Goal: Task Accomplishment & Management: Manage account settings

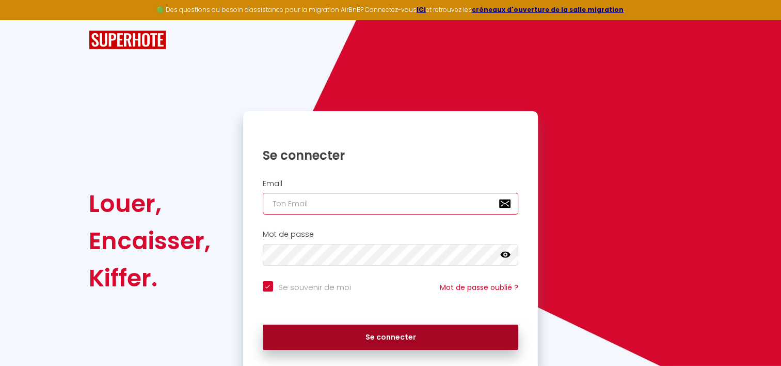
type input "[EMAIL_ADDRESS][DOMAIN_NAME]"
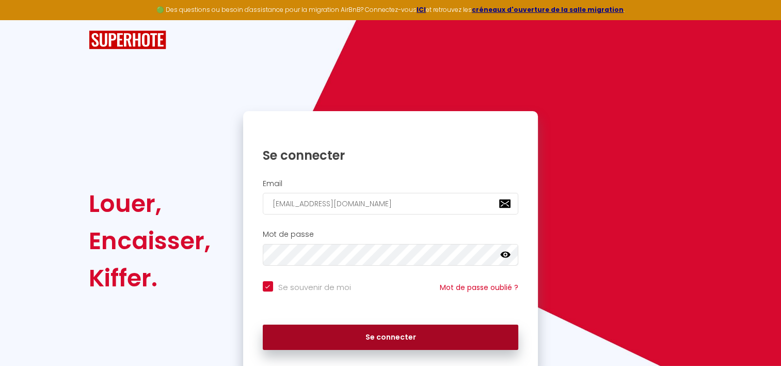
click at [382, 335] on button "Se connecter" at bounding box center [391, 337] width 256 height 26
checkbox input "true"
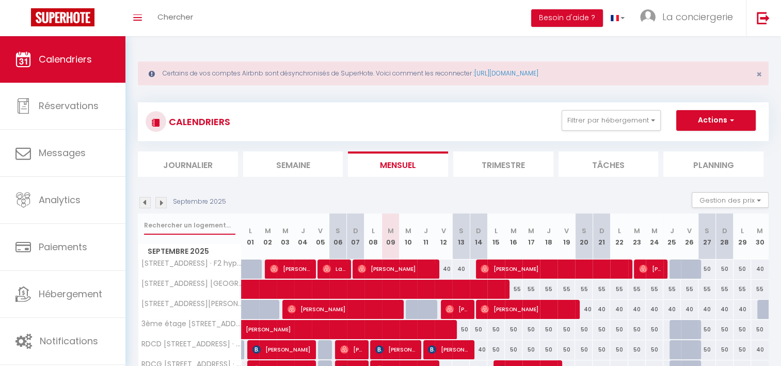
click at [178, 229] on input "text" at bounding box center [189, 225] width 91 height 19
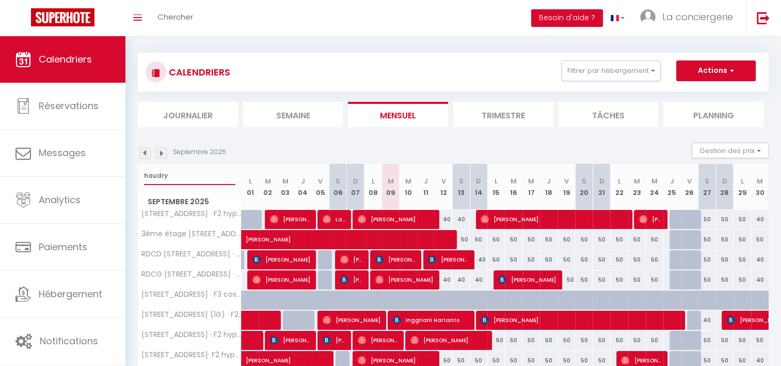
scroll to position [50, 0]
type input "haudry"
click at [426, 316] on span "Inggriani Hartanto" at bounding box center [431, 320] width 76 height 20
select select "OK"
select select "KO"
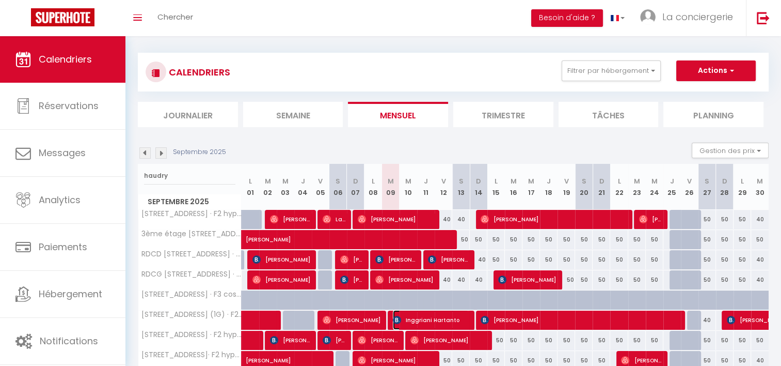
select select "0"
select select "1"
select select
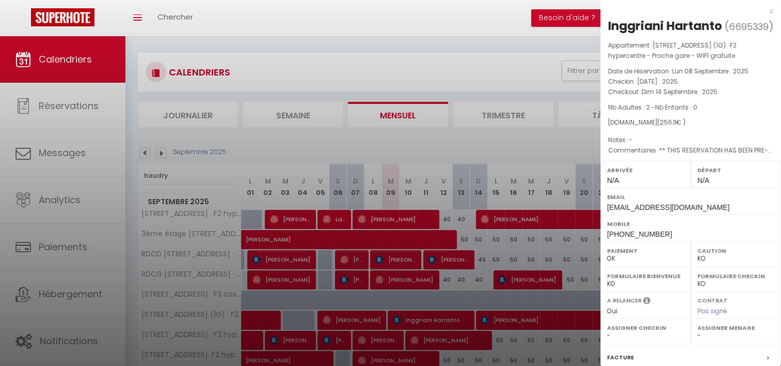
click at [382, 148] on div at bounding box center [390, 183] width 781 height 366
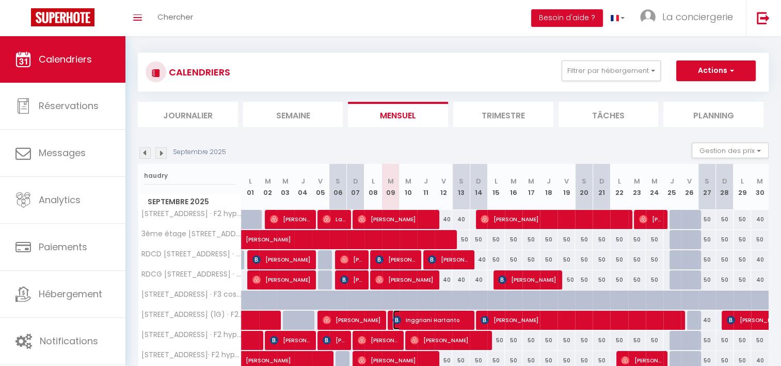
click at [434, 319] on span "Inggriani Hartanto" at bounding box center [431, 320] width 76 height 20
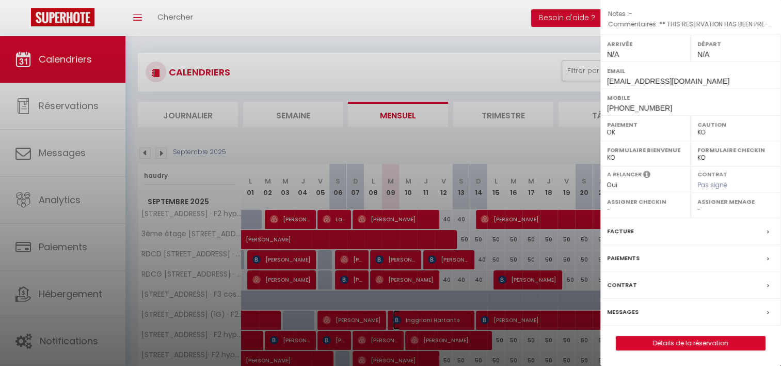
scroll to position [140, 0]
click at [624, 312] on label "Messages" at bounding box center [622, 311] width 31 height 11
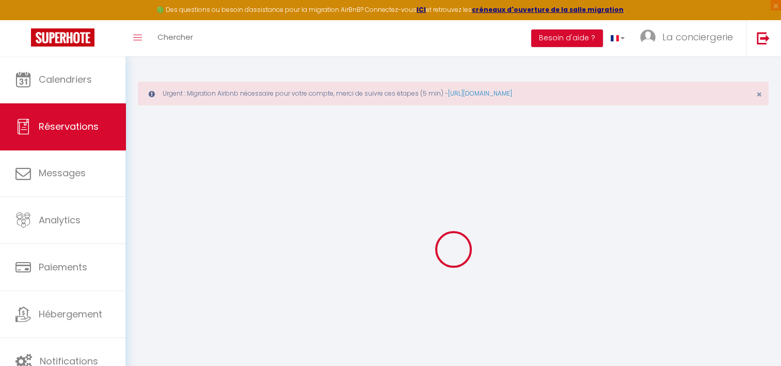
select select
checkbox input "false"
select select
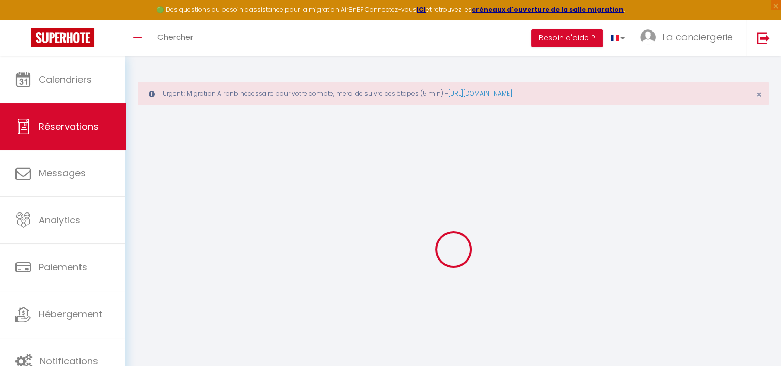
checkbox input "false"
type textarea "** THIS RESERVATION HAS BEEN PRE-PAID ** BOOKING NOTE : Payment charge is EUR 3…"
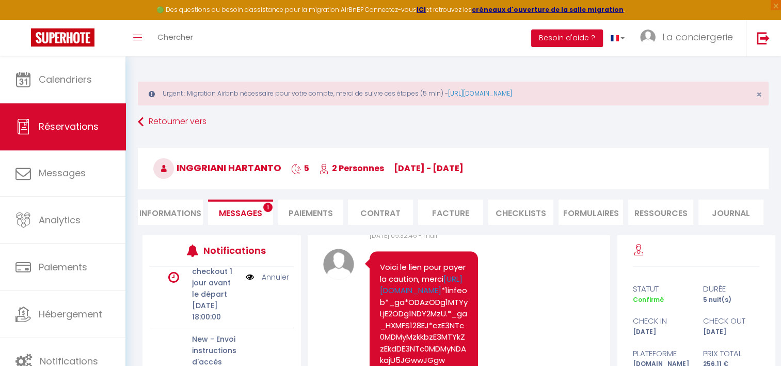
click at [162, 219] on li "Informations" at bounding box center [170, 211] width 65 height 25
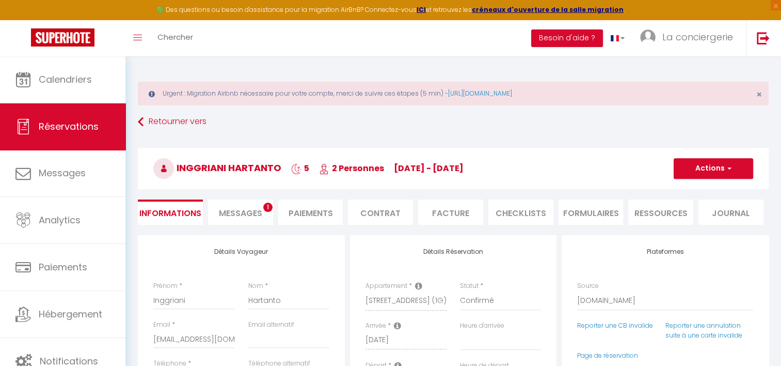
select select
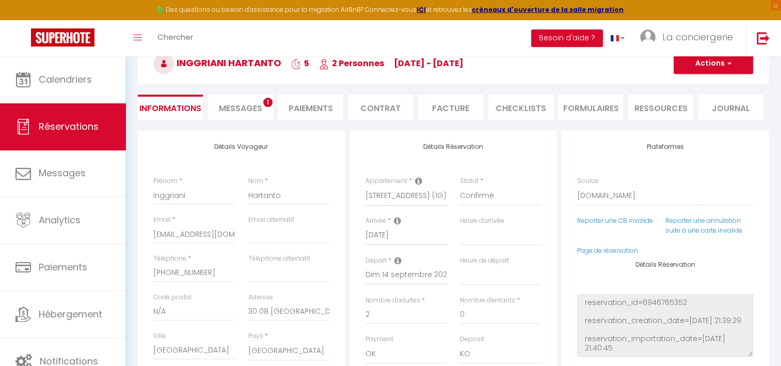
scroll to position [132, 0]
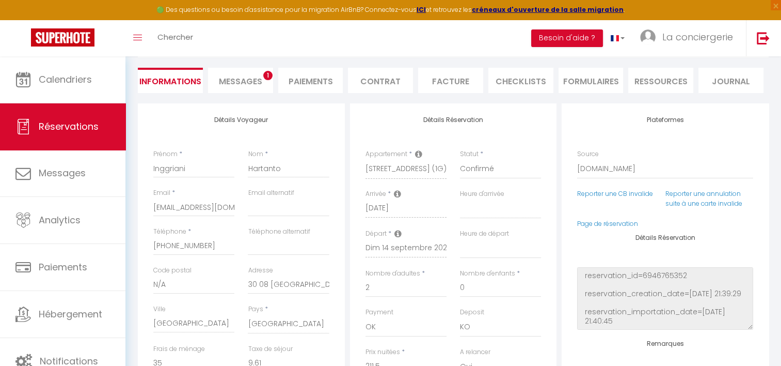
select select
checkbox input "false"
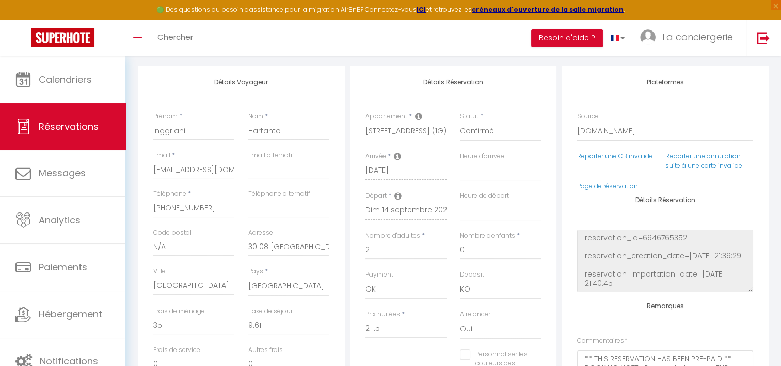
scroll to position [163, 0]
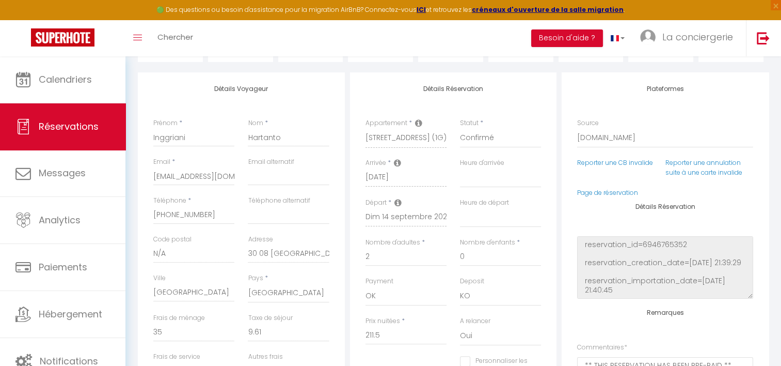
select select
checkbox input "false"
select select
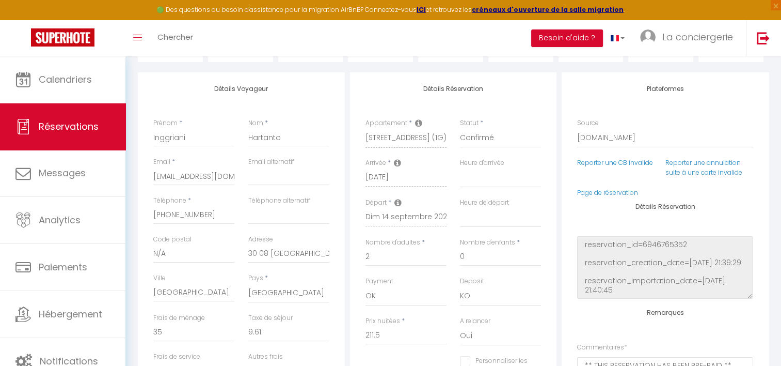
checkbox input "false"
select select
checkbox input "false"
select select
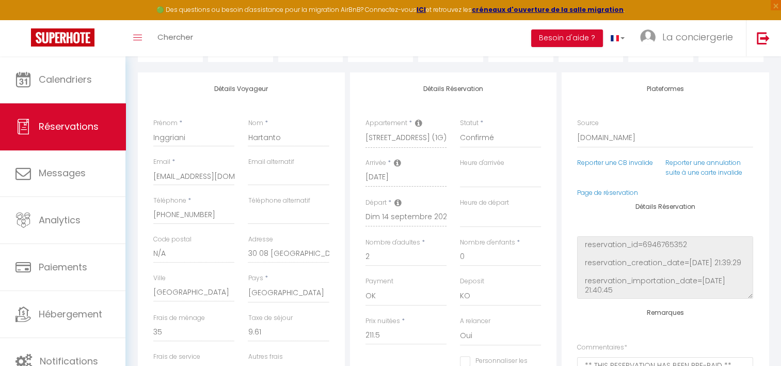
select select
checkbox input "false"
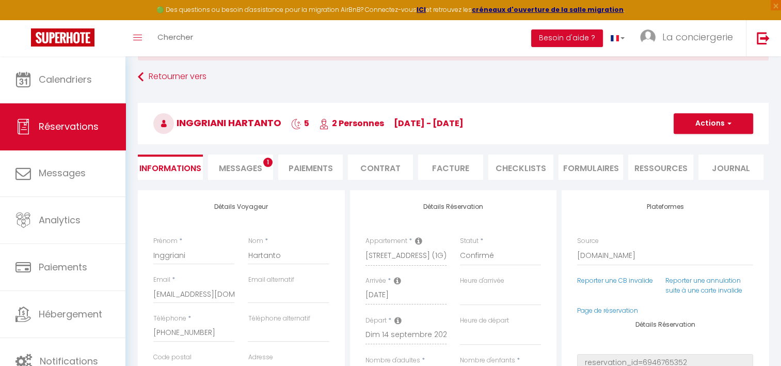
scroll to position [33, 0]
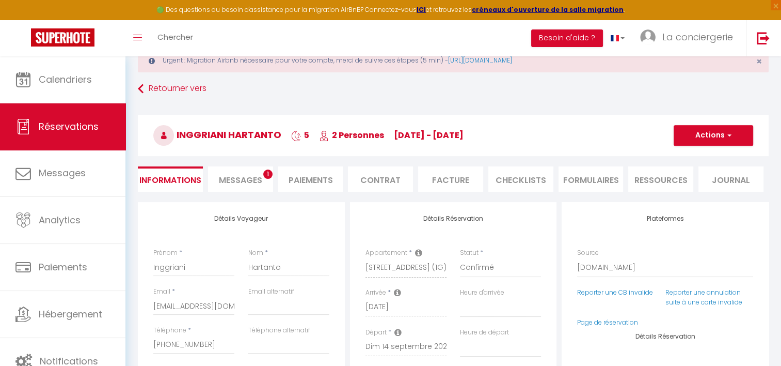
click at [246, 177] on span "Messages" at bounding box center [240, 180] width 43 height 12
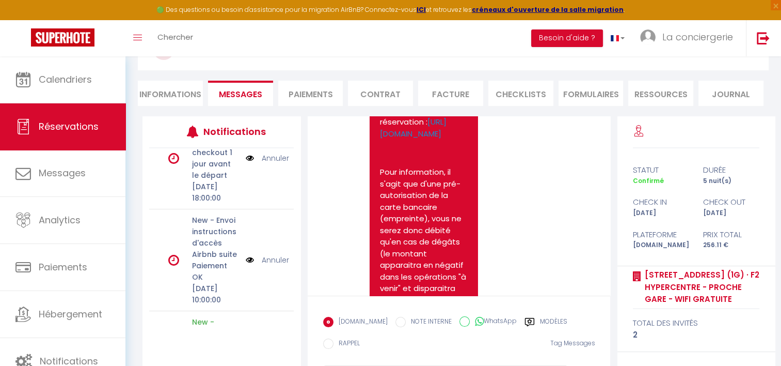
scroll to position [1578, 0]
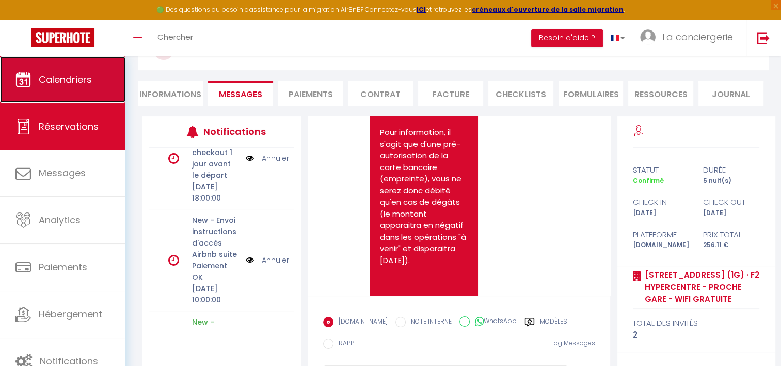
click at [46, 79] on span "Calendriers" at bounding box center [65, 79] width 53 height 13
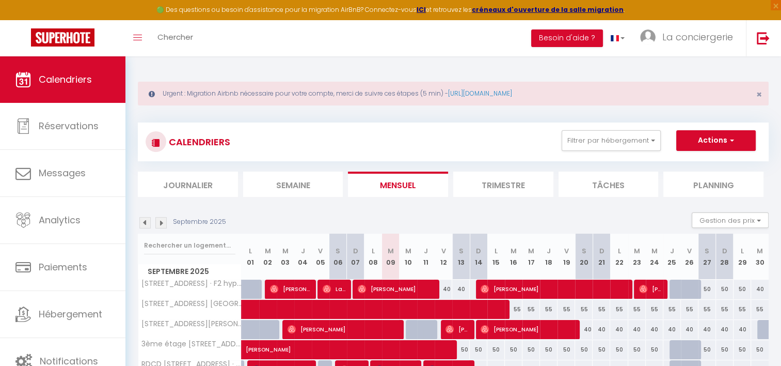
click at [277, 188] on li "Semaine" at bounding box center [293, 183] width 100 height 25
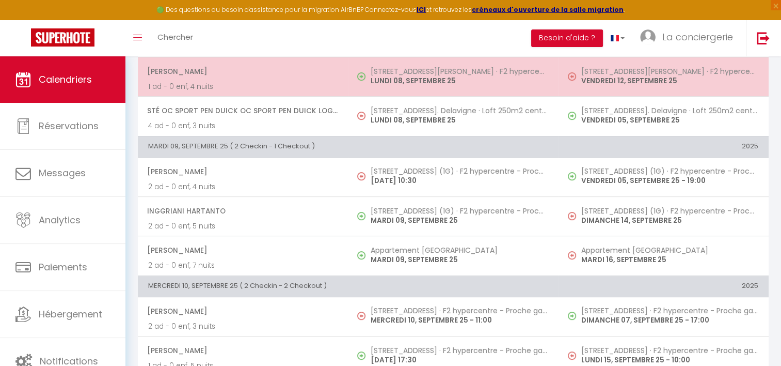
scroll to position [355, 0]
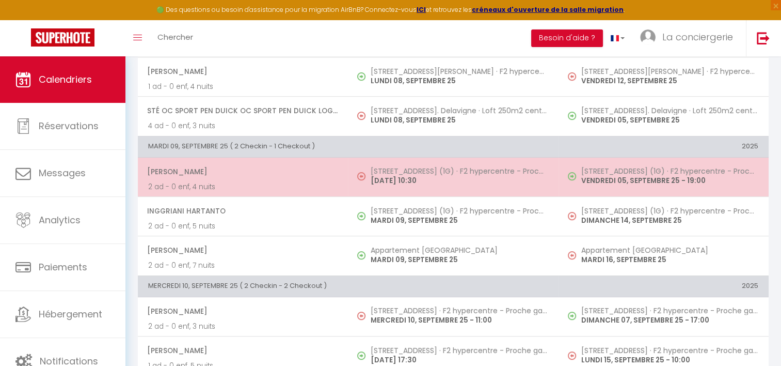
click at [409, 178] on p "[DATE] 10:30" at bounding box center [459, 180] width 177 height 11
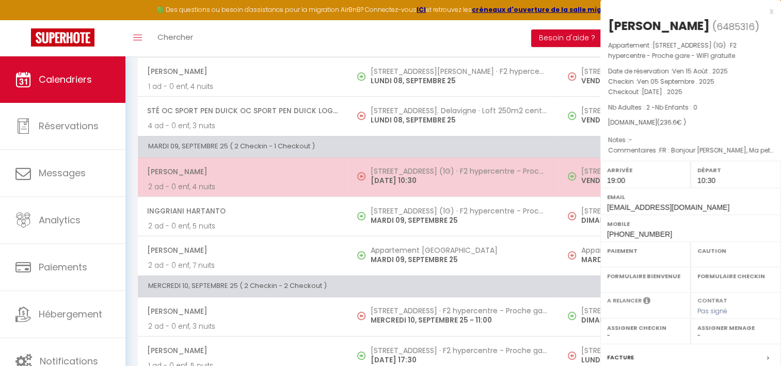
select select "OK"
select select "1"
select select "0"
select select "1"
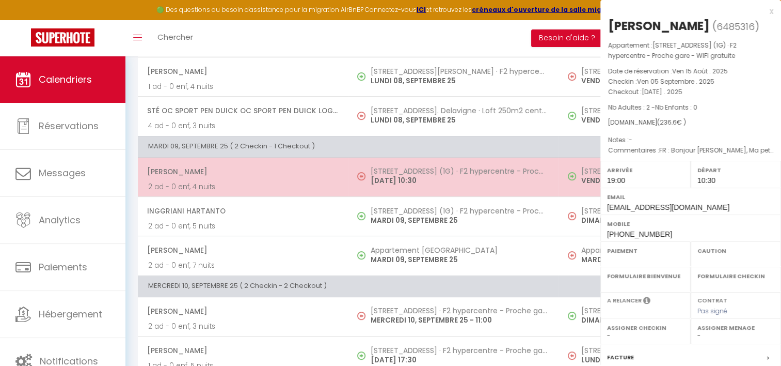
select select
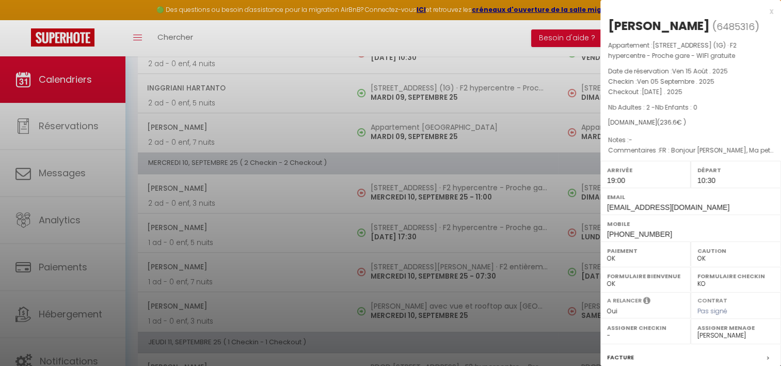
scroll to position [505, 0]
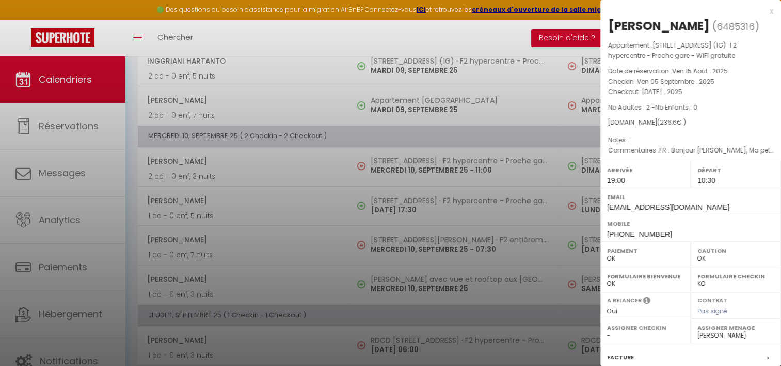
click at [405, 155] on div at bounding box center [390, 183] width 781 height 366
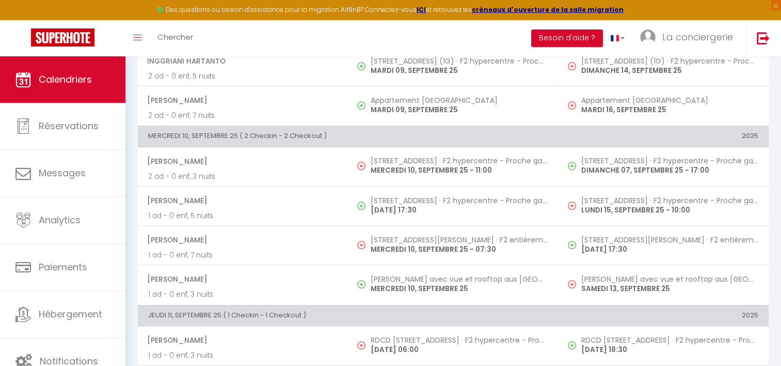
click at [405, 155] on body "🟢 Des questions ou besoin d'assistance pour la migration AirBnB? Connectez-vous…" at bounding box center [390, 370] width 781 height 1638
click at [405, 156] on h5 "[STREET_ADDRESS] · F2 hypercentre - Proche gare - WIFI gratuite" at bounding box center [459, 160] width 177 height 8
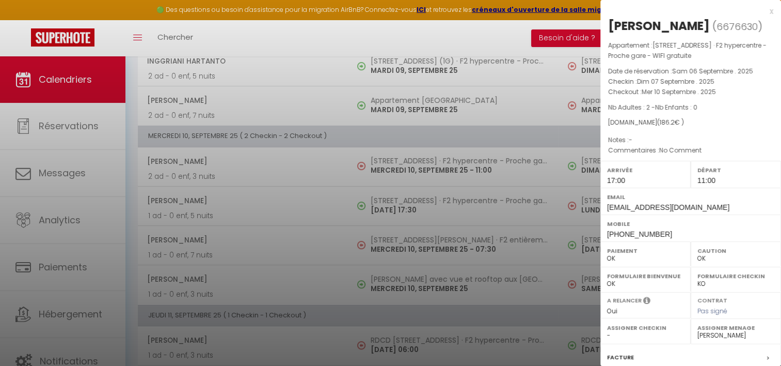
click at [422, 245] on div at bounding box center [390, 183] width 781 height 366
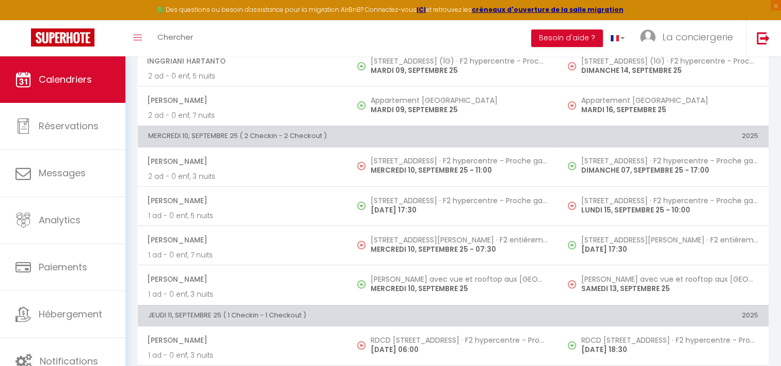
click at [422, 245] on p "MERCREDI 10, SEPTEMBRE 25 - 07:30" at bounding box center [459, 249] width 177 height 11
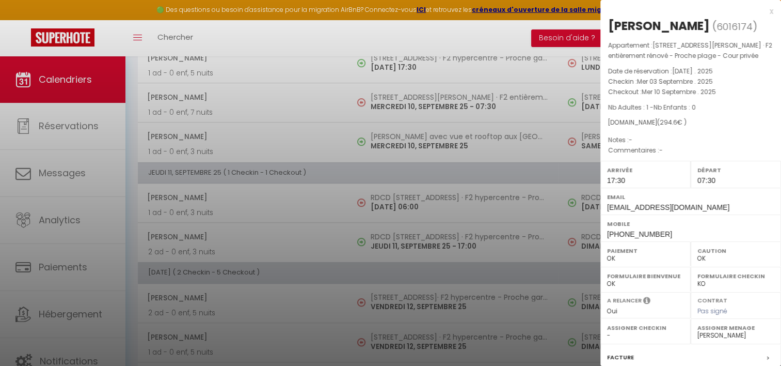
scroll to position [648, 0]
click at [411, 196] on div at bounding box center [390, 183] width 781 height 366
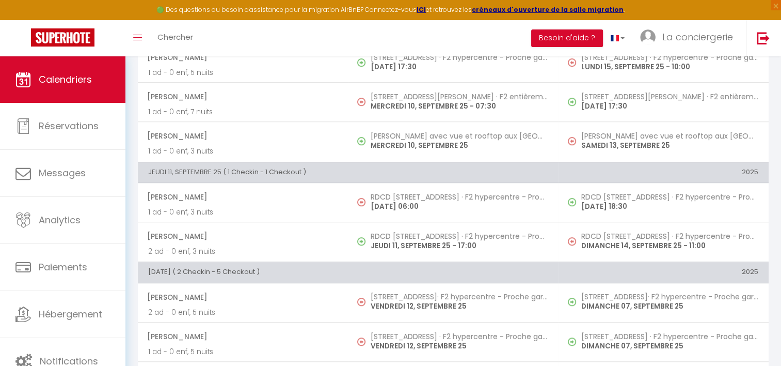
click at [411, 196] on h5 "RDCD [STREET_ADDRESS] · F2 hypercentre - Proche gare - WIFI gratuite" at bounding box center [459, 197] width 177 height 8
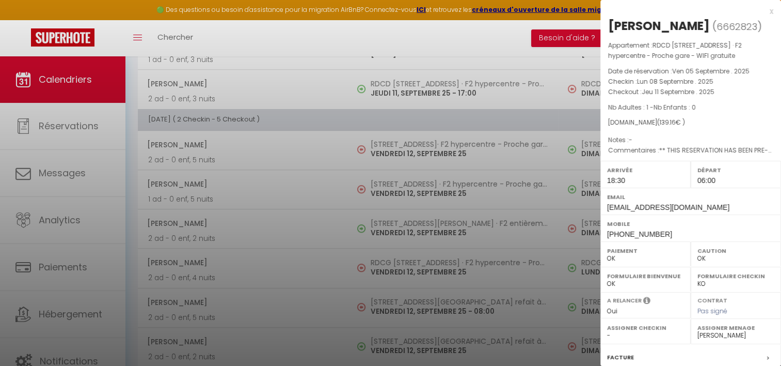
scroll to position [801, 0]
click at [407, 143] on div at bounding box center [390, 183] width 781 height 366
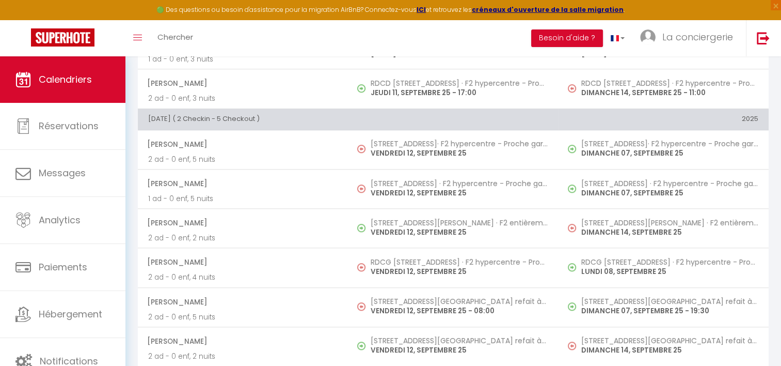
click at [407, 143] on h5 "[STREET_ADDRESS]· F2 hypercentre - Proche gare - WIFI gratuite" at bounding box center [459, 143] width 177 height 8
select select "19454"
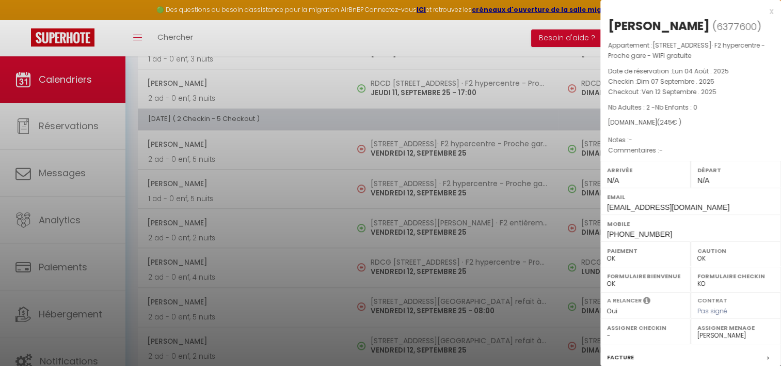
click at [408, 185] on div at bounding box center [390, 183] width 781 height 366
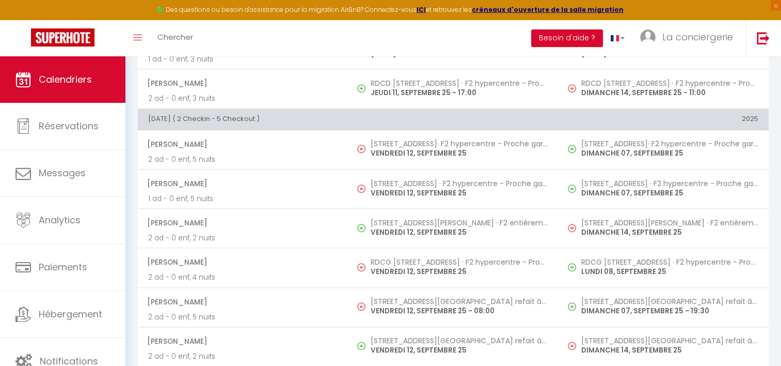
click at [408, 185] on body "🟢 Des questions ou besoin d'assistance pour la migration AirBnB? Connectez-vous…" at bounding box center [390, 75] width 781 height 1638
click at [408, 187] on p "VENDREDI 12, SEPTEMBRE 25" at bounding box center [459, 192] width 177 height 11
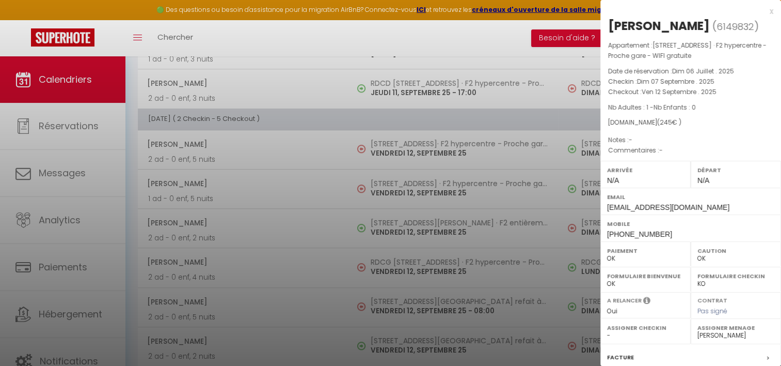
click at [411, 253] on div at bounding box center [390, 183] width 781 height 366
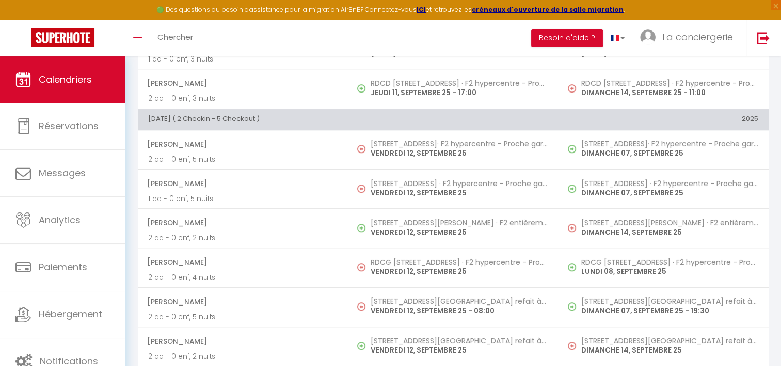
click at [411, 253] on body "🟢 Des questions ou besoin d'assistance pour la migration AirBnB? Connectez-vous…" at bounding box center [390, 75] width 781 height 1638
click at [411, 253] on td "RDCG [STREET_ADDRESS] · F2 hypercentre - Proche gare - WIFI gratuite [DATE]" at bounding box center [453, 267] width 210 height 39
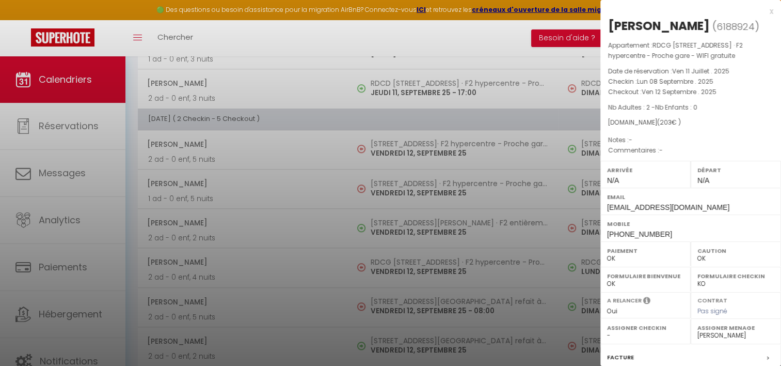
click at [411, 297] on div at bounding box center [390, 183] width 781 height 366
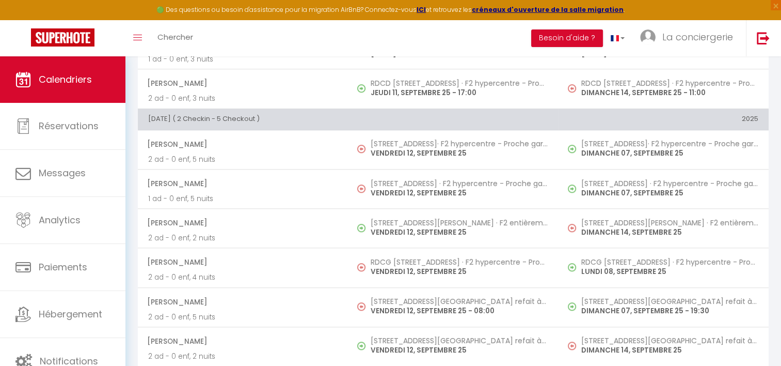
click at [411, 297] on h5 "[STREET_ADDRESS][GEOGRAPHIC_DATA] refait à neuf - proche [GEOGRAPHIC_DATA]" at bounding box center [459, 301] width 177 height 8
select select "1"
select select "50989"
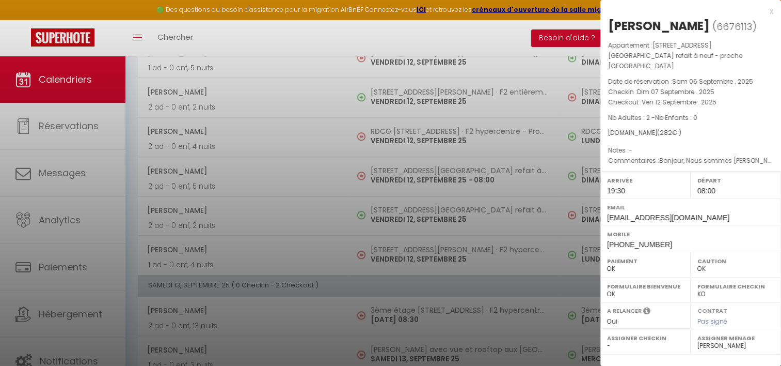
scroll to position [954, 0]
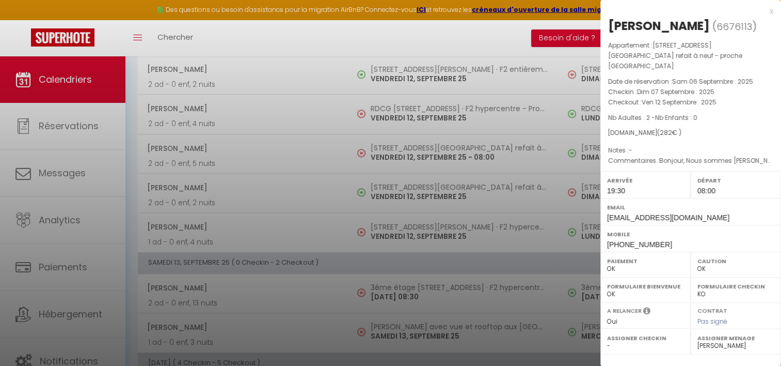
click at [409, 220] on div at bounding box center [390, 183] width 781 height 366
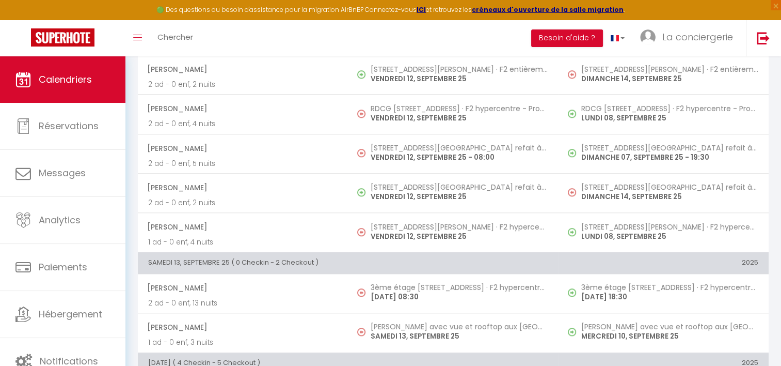
click at [409, 223] on h5 "[STREET_ADDRESS][PERSON_NAME] · F2 hypercentre - proche gare" at bounding box center [459, 227] width 177 height 8
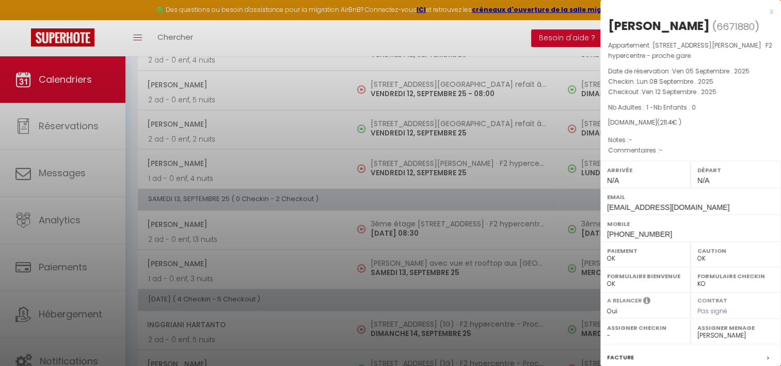
scroll to position [1072, 0]
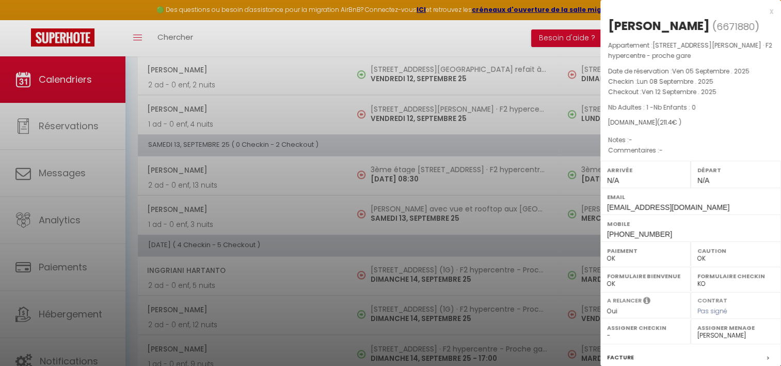
click at [411, 171] on div at bounding box center [390, 183] width 781 height 366
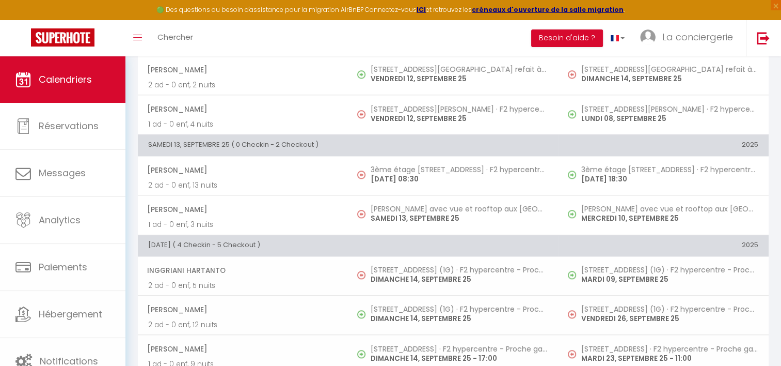
click at [411, 173] on p "[DATE] 08:30" at bounding box center [459, 178] width 177 height 11
select select "1"
select select
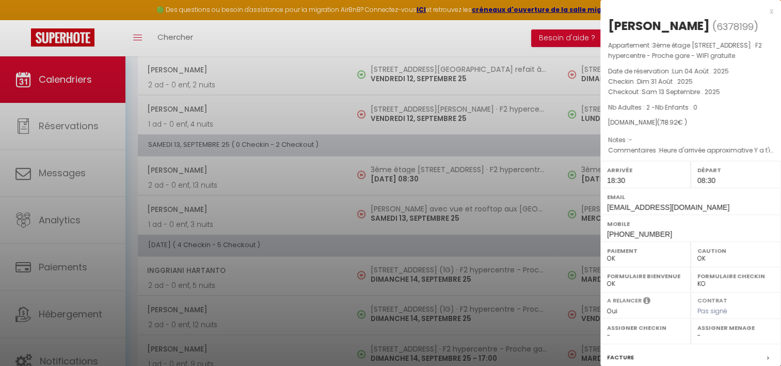
click at [409, 261] on div at bounding box center [390, 183] width 781 height 366
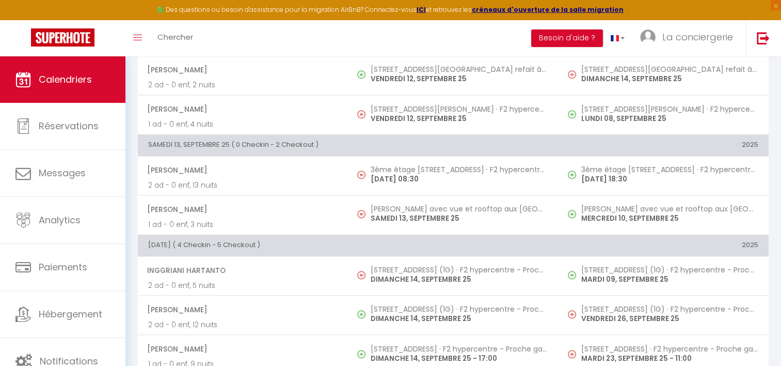
click at [409, 265] on h5 "[STREET_ADDRESS] (1G) · F2 hypercentre - Proche gare - WIFI gratuite" at bounding box center [459, 269] width 177 height 8
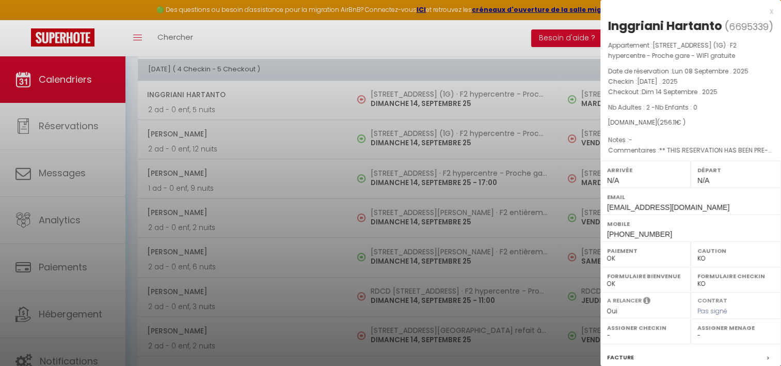
scroll to position [1247, 0]
click at [408, 164] on div at bounding box center [390, 183] width 781 height 366
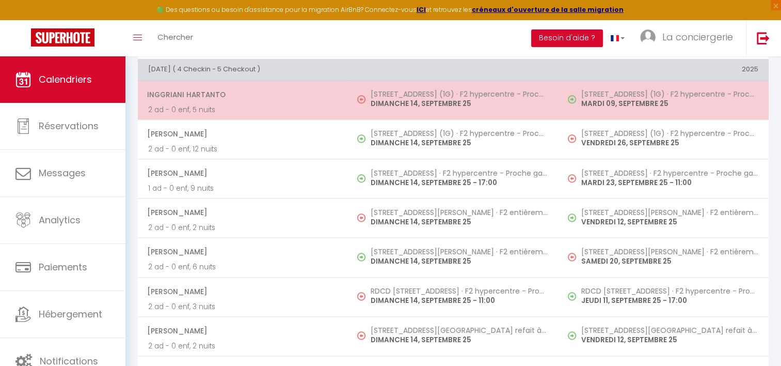
click at [392, 92] on h5 "[STREET_ADDRESS] (1G) · F2 hypercentre - Proche gare - WIFI gratuite" at bounding box center [459, 94] width 177 height 8
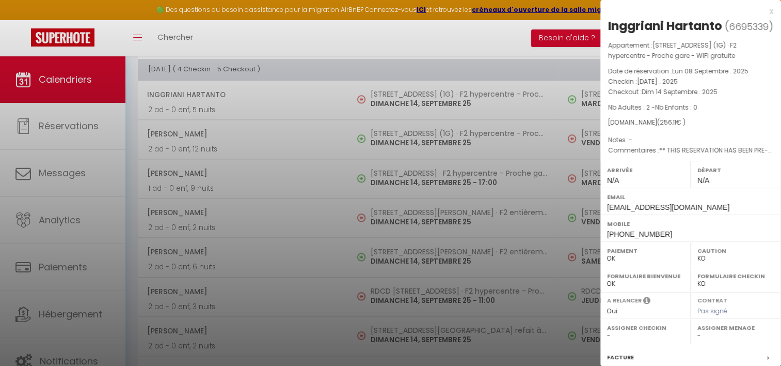
click at [397, 214] on div at bounding box center [390, 183] width 781 height 366
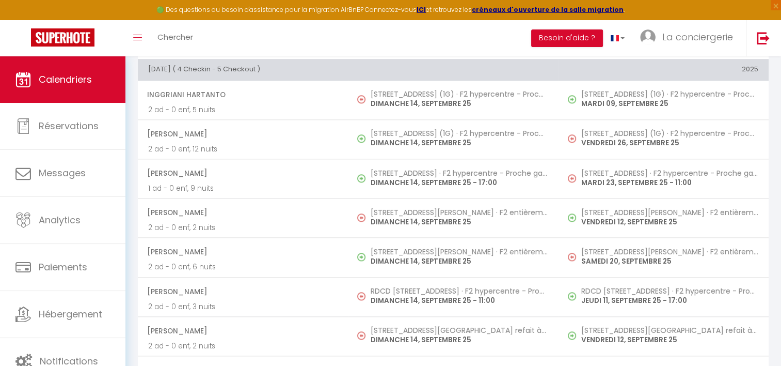
click at [397, 216] on p "DIMANCHE 14, SEPTEMBRE 25" at bounding box center [459, 221] width 177 height 11
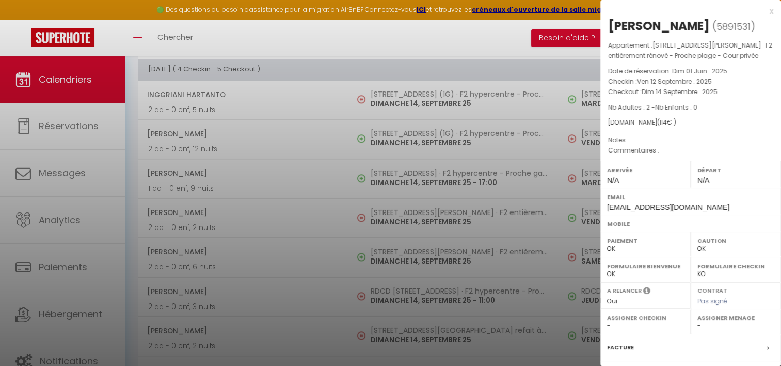
click at [401, 284] on div at bounding box center [390, 183] width 781 height 366
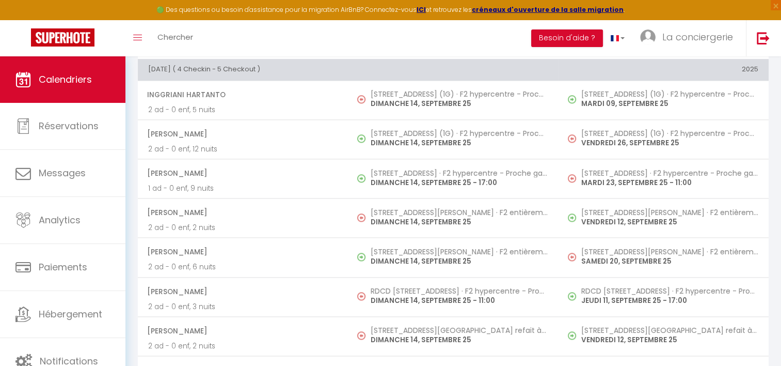
click at [401, 287] on h5 "RDCD [STREET_ADDRESS] · F2 hypercentre - Proche gare - WIFI gratuite" at bounding box center [459, 291] width 177 height 8
select select "KO"
select select "1"
